Goal: Task Accomplishment & Management: Manage account settings

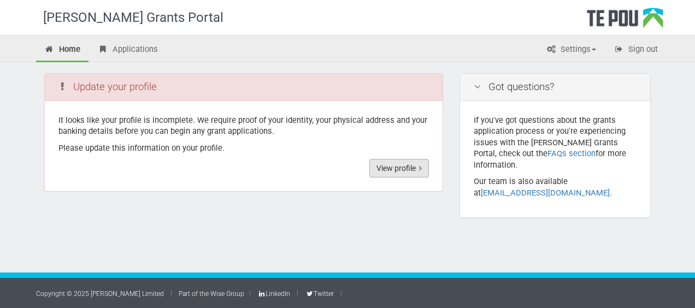
click at [399, 169] on link "View profile" at bounding box center [399, 168] width 60 height 19
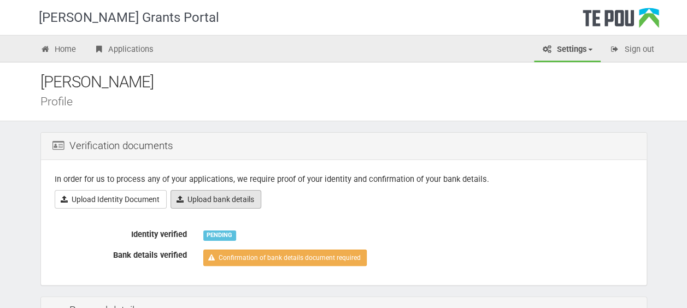
click at [219, 199] on link "Upload bank details" at bounding box center [215, 199] width 91 height 19
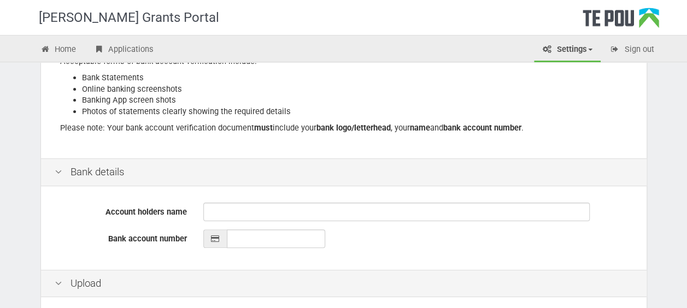
scroll to position [164, 0]
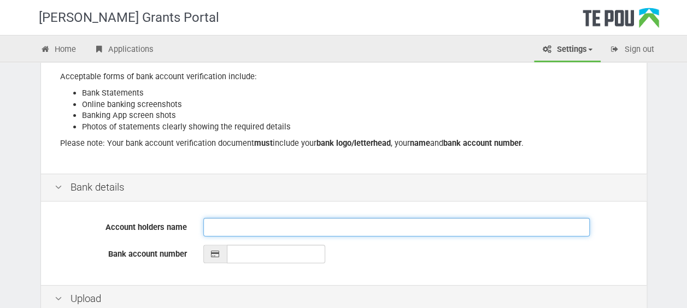
click at [235, 225] on input "Account holders name" at bounding box center [396, 227] width 386 height 19
type input "[PERSON_NAME]"
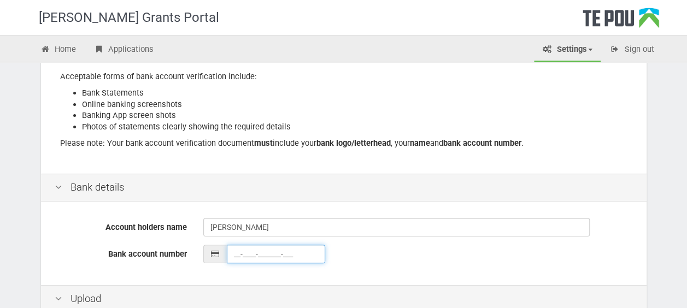
click at [256, 253] on input "__-____-_______-___" at bounding box center [276, 254] width 98 height 19
type input "38-9001-0578550-02"
click at [349, 260] on div "38-9001-0578550-02" at bounding box center [417, 254] width 429 height 19
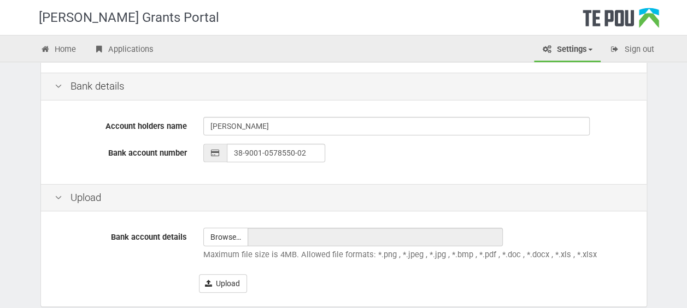
scroll to position [320, 0]
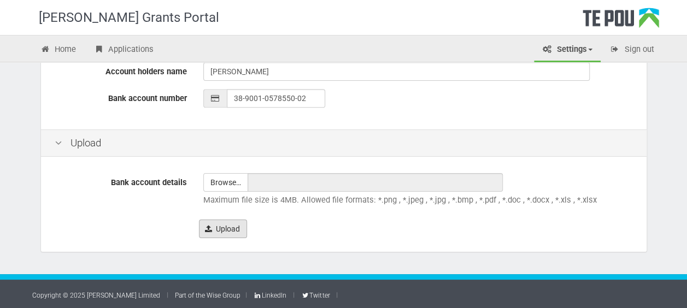
click at [226, 231] on button "Upload" at bounding box center [223, 229] width 48 height 19
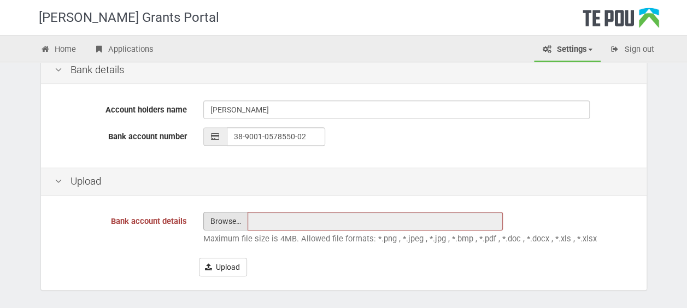
click at [235, 220] on input "file" at bounding box center [226, 221] width 44 height 17
type input "C:\fakepath\2025-Aug-21_Personal.pdf"
type input "2025-Aug-21_Personal.pdf"
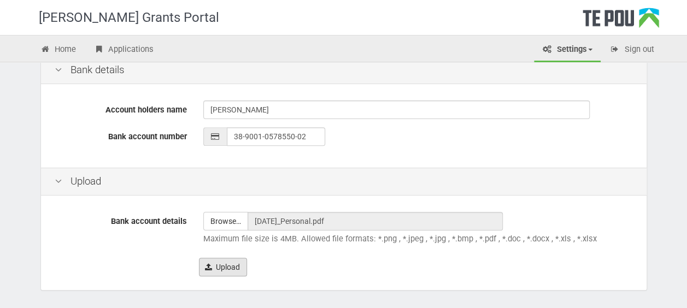
click at [226, 268] on button "Upload" at bounding box center [223, 267] width 48 height 19
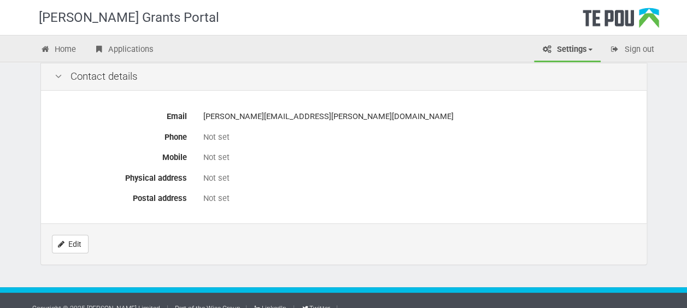
scroll to position [524, 0]
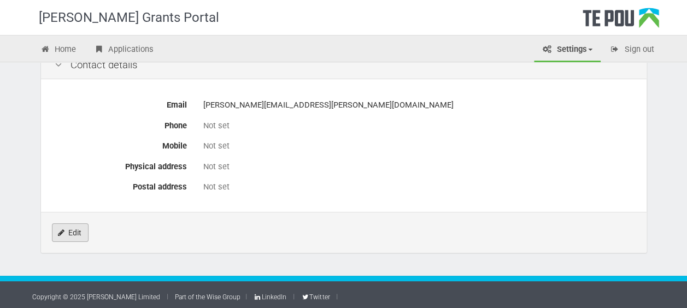
click at [63, 232] on icon "Edit" at bounding box center [61, 233] width 7 height 8
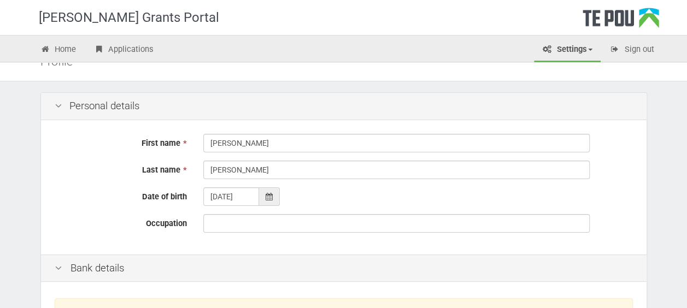
scroll to position [55, 0]
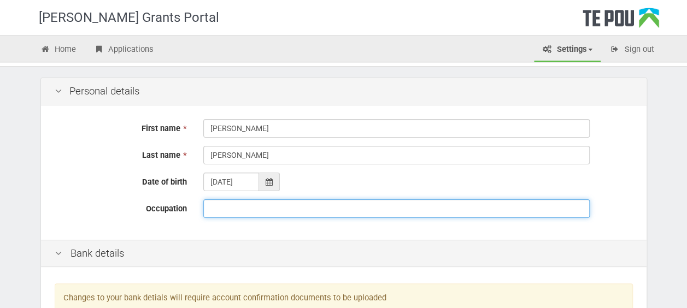
click at [250, 209] on input "Occupation" at bounding box center [396, 208] width 386 height 19
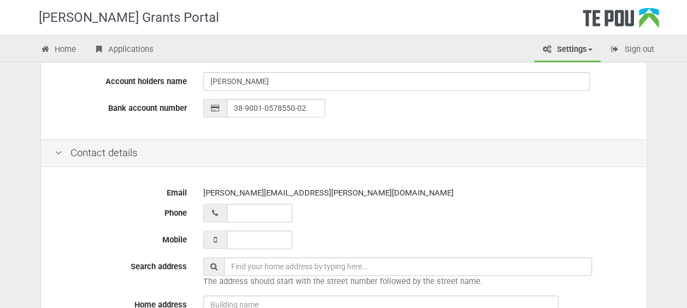
scroll to position [328, 0]
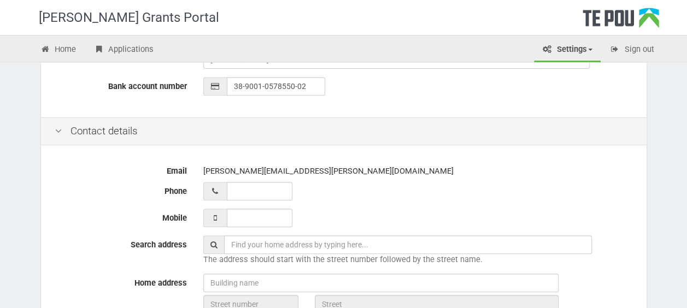
type input "[MEDICAL_DATA] Worker"
click at [247, 192] on input "__ ___ ______" at bounding box center [260, 191] width 66 height 19
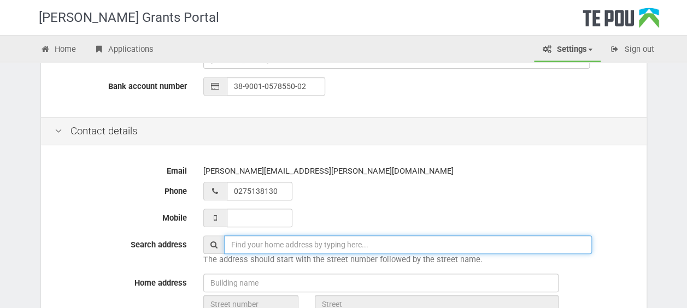
type input "02 751 38130"
type input "[STREET_ADDRESS]"
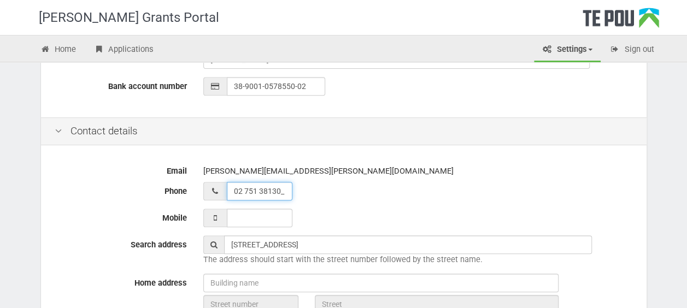
click at [245, 190] on input "02 751 38130_" at bounding box center [260, 191] width 66 height 19
click at [284, 191] on input "02 751 38130_" at bounding box center [260, 191] width 66 height 19
click at [258, 189] on input "02 751 38130_" at bounding box center [260, 191] width 66 height 19
type input "02 751 38130"
click at [262, 214] on input "___ ___ _____" at bounding box center [260, 218] width 66 height 19
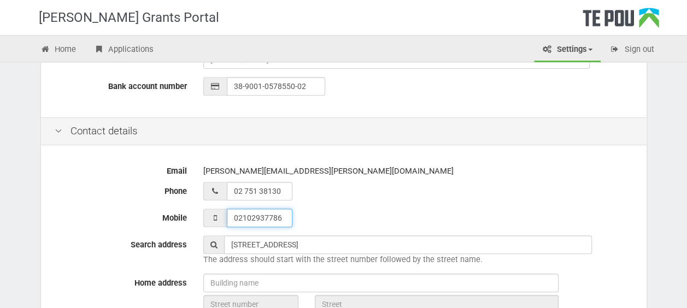
type input "021 029 37786"
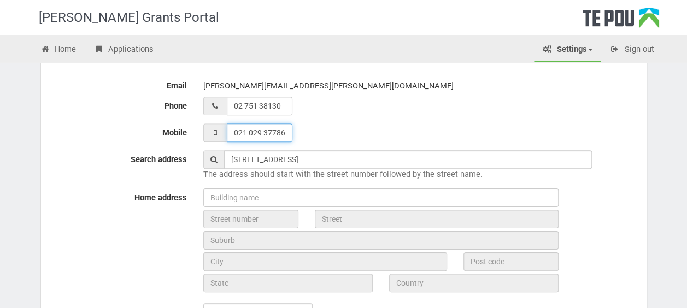
scroll to position [437, 0]
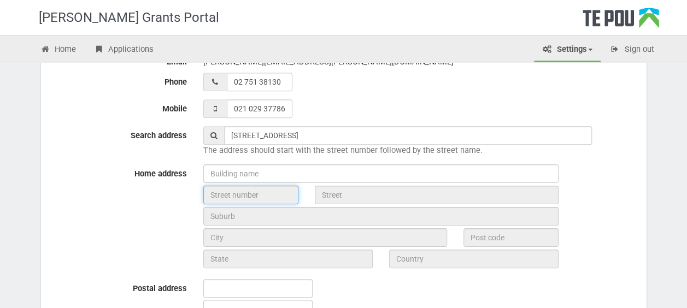
click at [272, 194] on input "text" at bounding box center [250, 195] width 95 height 19
click at [267, 194] on input "text" at bounding box center [250, 195] width 95 height 19
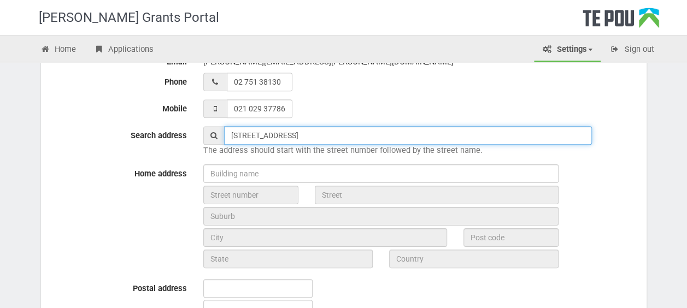
click at [302, 133] on input "52 chartwell avenue" at bounding box center [408, 135] width 368 height 19
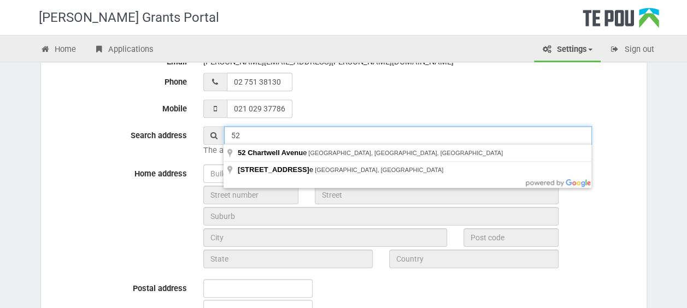
type input "5"
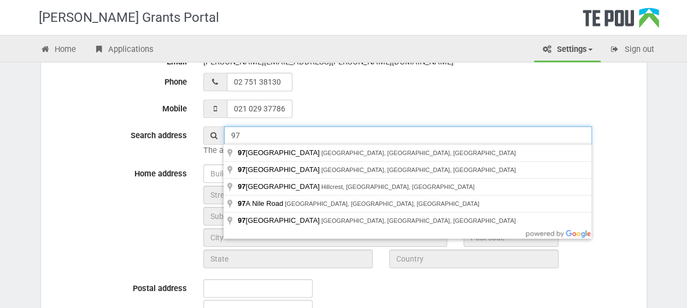
type input "97A Manuka Road, Bayview, Auckland, New Zealand"
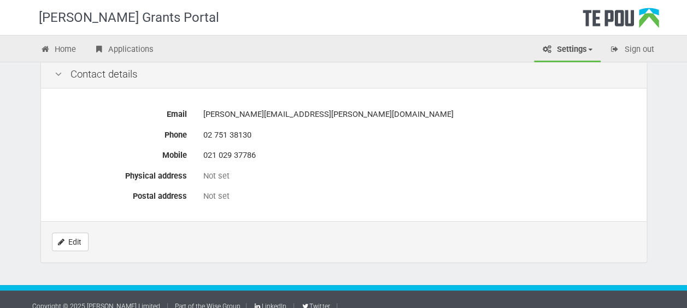
scroll to position [524, 0]
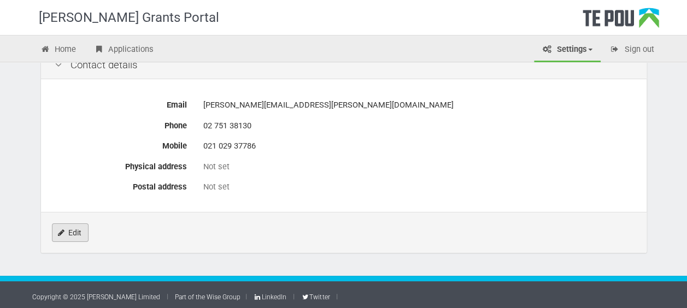
click at [72, 231] on link "Edit" at bounding box center [70, 232] width 37 height 19
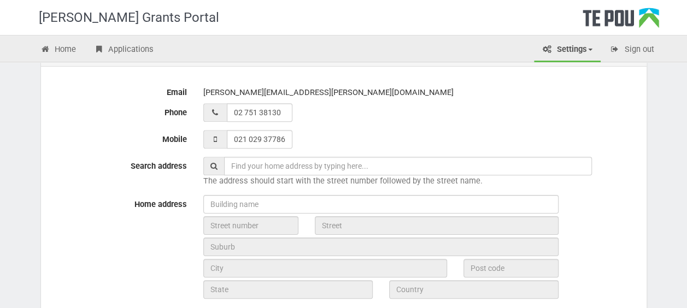
scroll to position [382, 0]
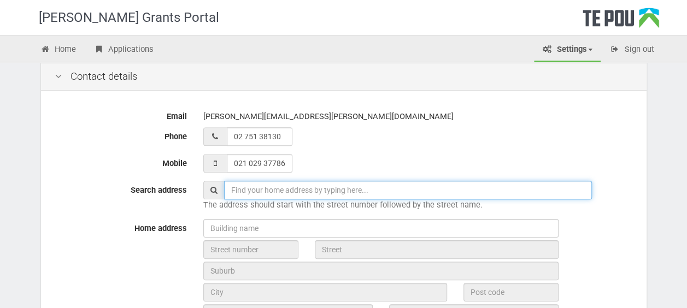
click at [290, 186] on input "text" at bounding box center [408, 190] width 368 height 19
type input "[STREET_ADDRESS]"
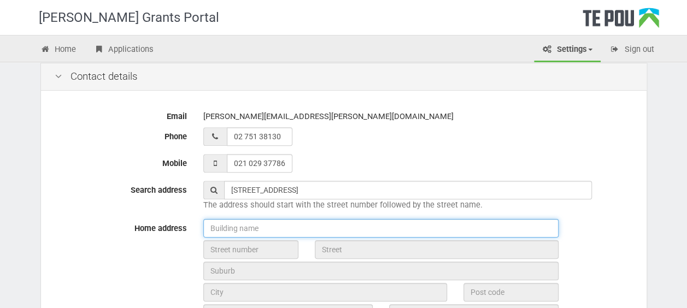
click at [265, 229] on input "text" at bounding box center [380, 228] width 355 height 19
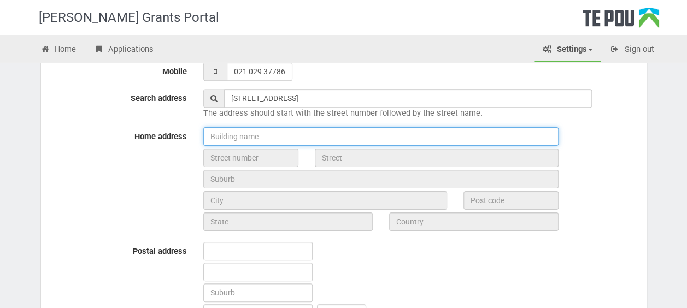
scroll to position [492, 0]
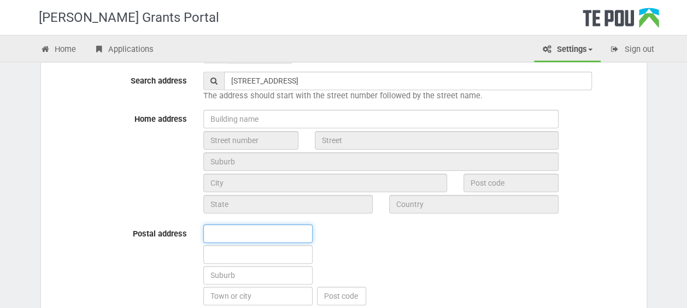
click at [238, 233] on input "text" at bounding box center [257, 234] width 109 height 19
click at [309, 234] on input "97A Manuka Road, Bayview, Auckland" at bounding box center [257, 234] width 109 height 19
click at [306, 230] on input "97A Manuka Road, Bayview, Auckland" at bounding box center [257, 234] width 109 height 19
drag, startPoint x: 307, startPoint y: 232, endPoint x: 238, endPoint y: 237, distance: 69.0
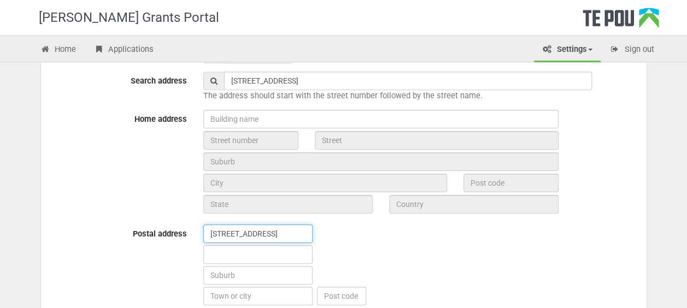
click at [238, 237] on input "97A Manuka Road, Bayview, Auckland" at bounding box center [257, 234] width 109 height 19
type input "[STREET_ADDRESS]"
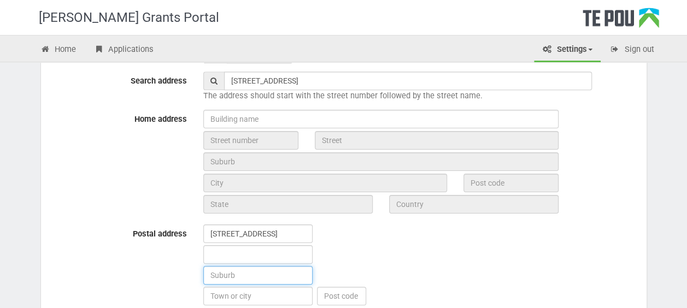
click at [248, 273] on input "text" at bounding box center [257, 275] width 109 height 19
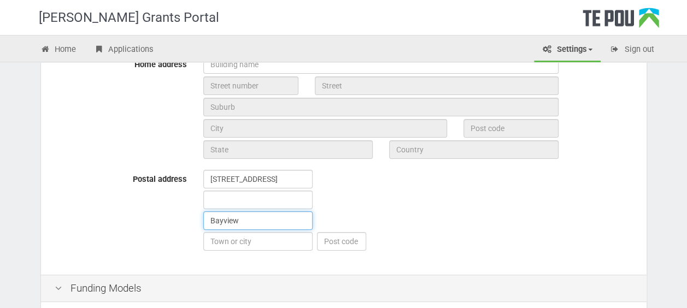
type input "Bayview"
click at [256, 239] on input "text" at bounding box center [257, 241] width 109 height 19
type input "Auckland"
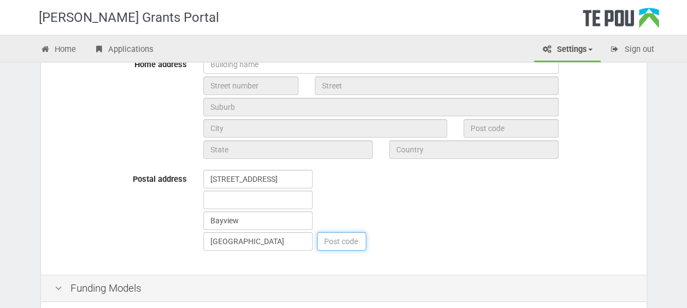
click at [331, 240] on input "text" at bounding box center [341, 241] width 49 height 19
type input "0629"
click at [403, 247] on div "97A Manuka Road Bayview Auckland 0629" at bounding box center [418, 211] width 446 height 83
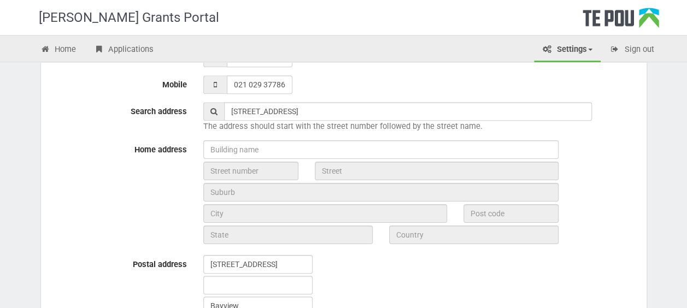
scroll to position [437, 0]
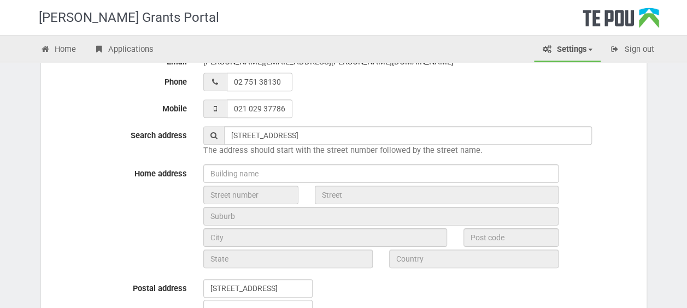
click at [504, 150] on div "97A Manuka Road, Bayview, Auckland The address should start with the street num…" at bounding box center [418, 141] width 446 height 30
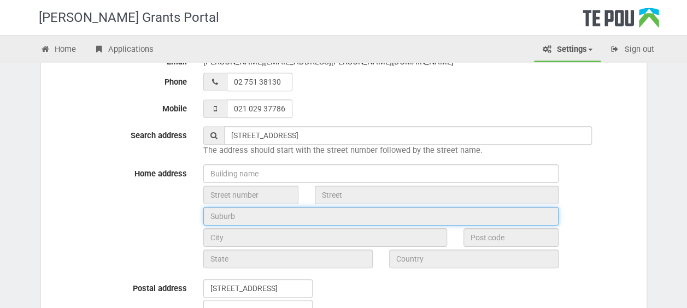
click at [231, 221] on input "text" at bounding box center [380, 216] width 355 height 19
click at [233, 215] on input "text" at bounding box center [380, 216] width 355 height 19
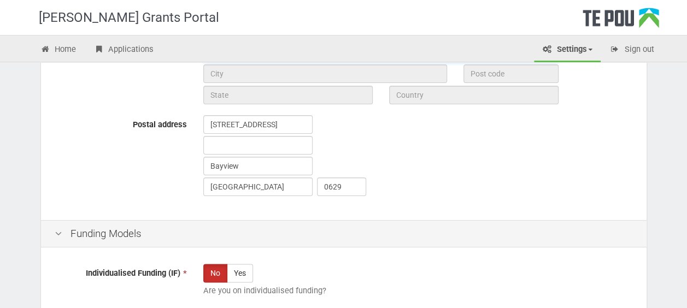
scroll to position [656, 0]
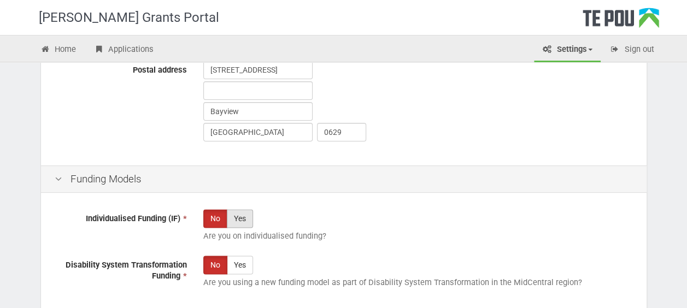
click at [242, 217] on label "Yes" at bounding box center [240, 218] width 26 height 19
radio input "true"
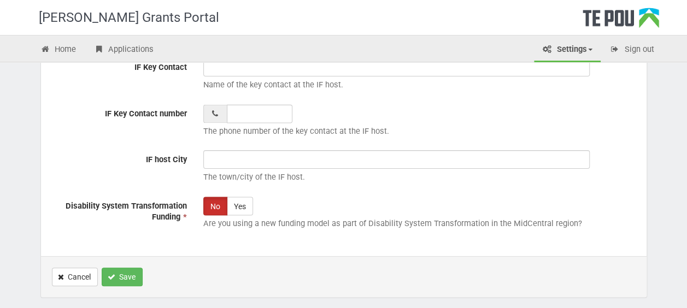
scroll to position [929, 0]
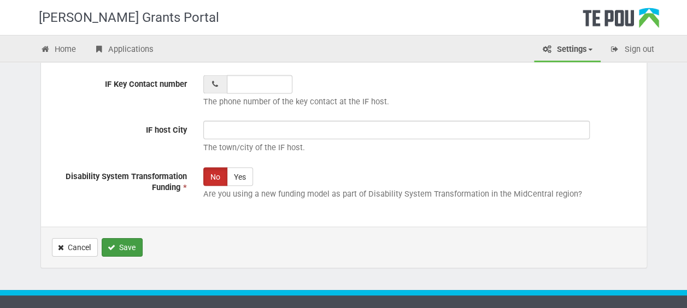
click at [127, 246] on button "Save" at bounding box center [122, 247] width 41 height 19
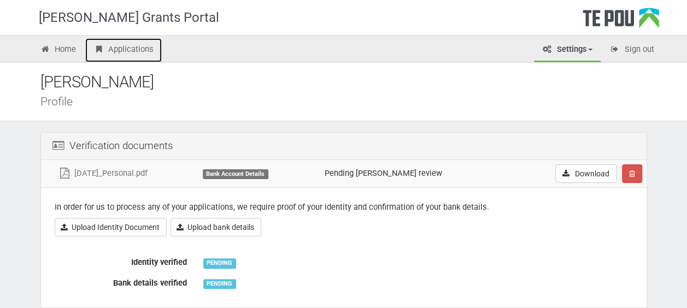
click at [131, 47] on link "Applications" at bounding box center [123, 50] width 76 height 24
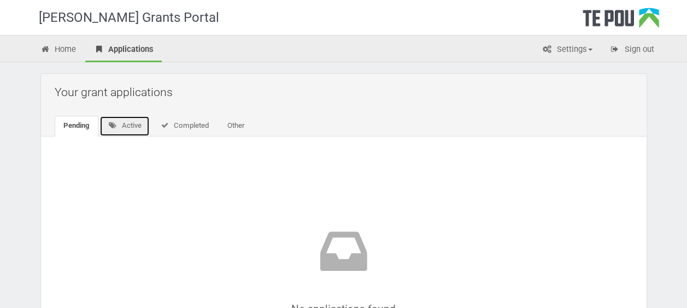
click at [134, 123] on link "Active" at bounding box center [124, 126] width 51 height 21
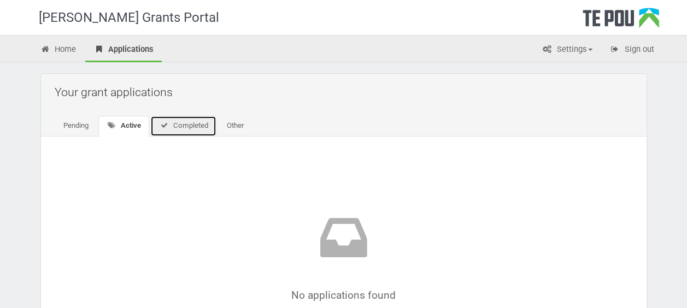
click at [186, 127] on link "Completed" at bounding box center [183, 126] width 66 height 21
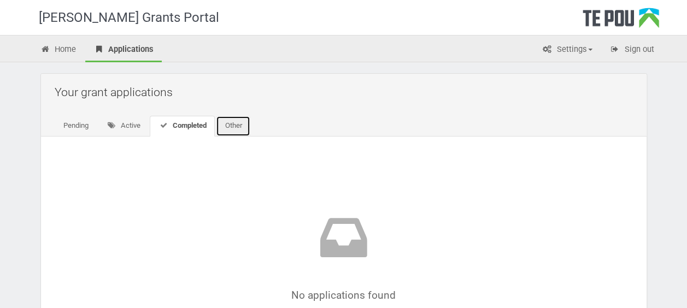
click at [231, 126] on link "Other" at bounding box center [233, 126] width 34 height 21
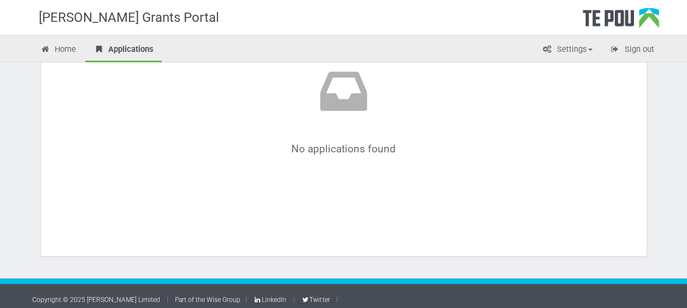
scroll to position [165, 0]
